Goal: Information Seeking & Learning: Learn about a topic

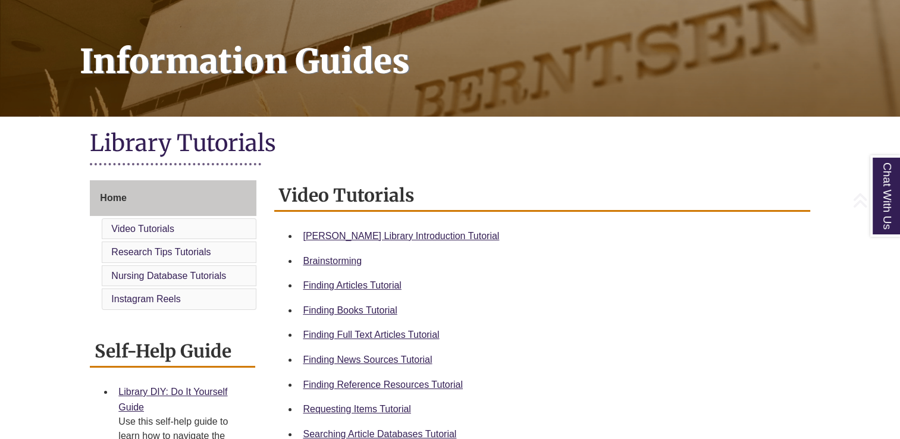
scroll to position [155, 0]
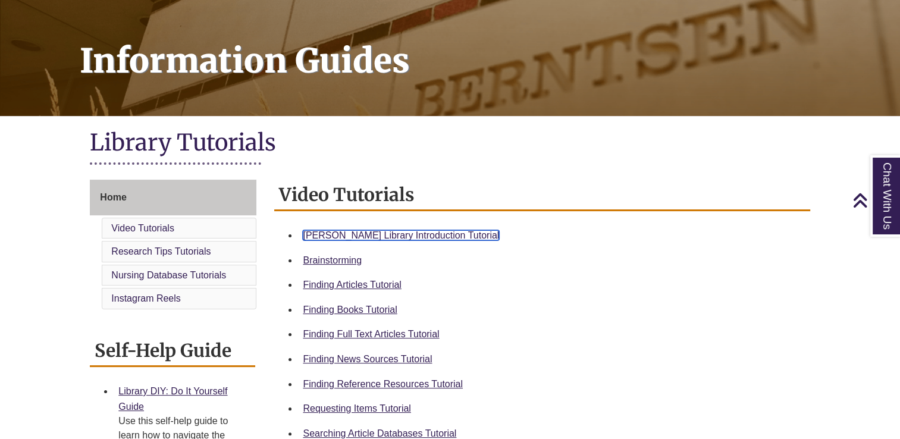
click at [383, 231] on link "[PERSON_NAME] Library Introduction Tutorial" at bounding box center [401, 235] width 196 height 10
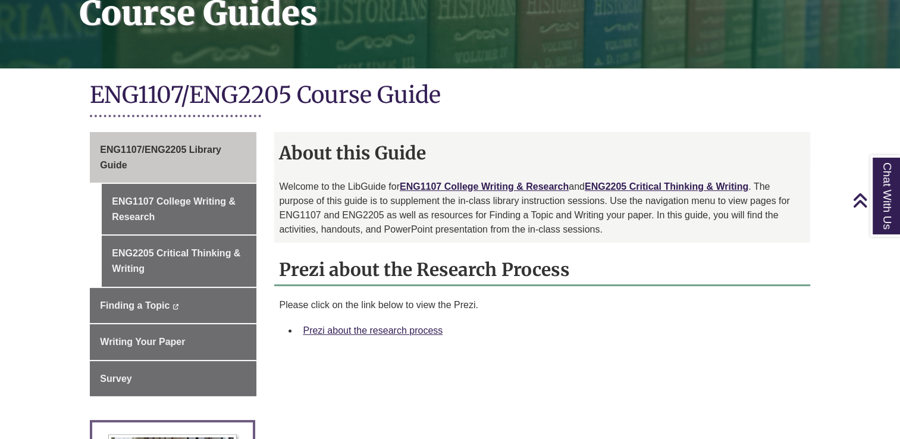
scroll to position [202, 0]
click at [426, 331] on link "Prezi about the research process" at bounding box center [373, 331] width 140 height 10
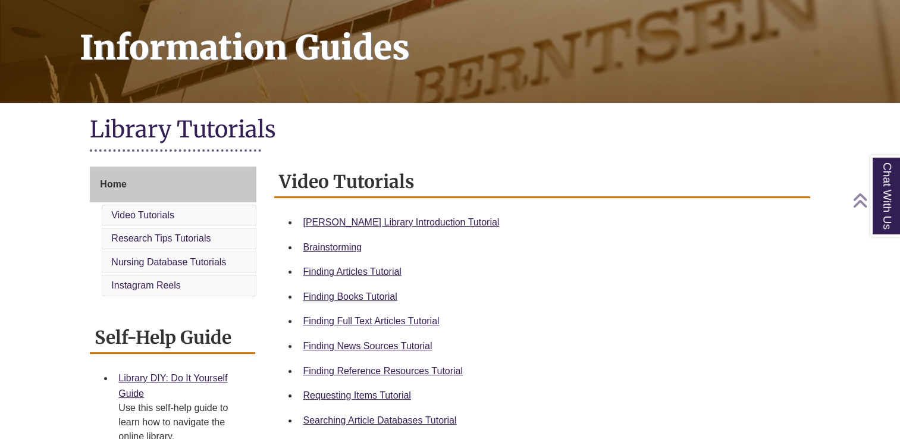
scroll to position [169, 0]
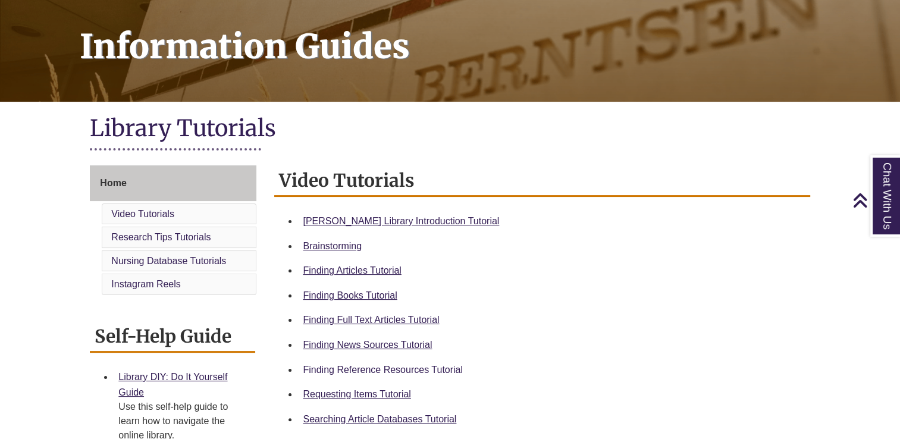
drag, startPoint x: 445, startPoint y: 363, endPoint x: 445, endPoint y: 370, distance: 6.5
click at [445, 370] on div "Finding Reference Resources Tutorial" at bounding box center [552, 369] width 498 height 15
click at [445, 370] on link "Finding Reference Resources Tutorial" at bounding box center [383, 370] width 160 height 10
